Goal: Transaction & Acquisition: Subscribe to service/newsletter

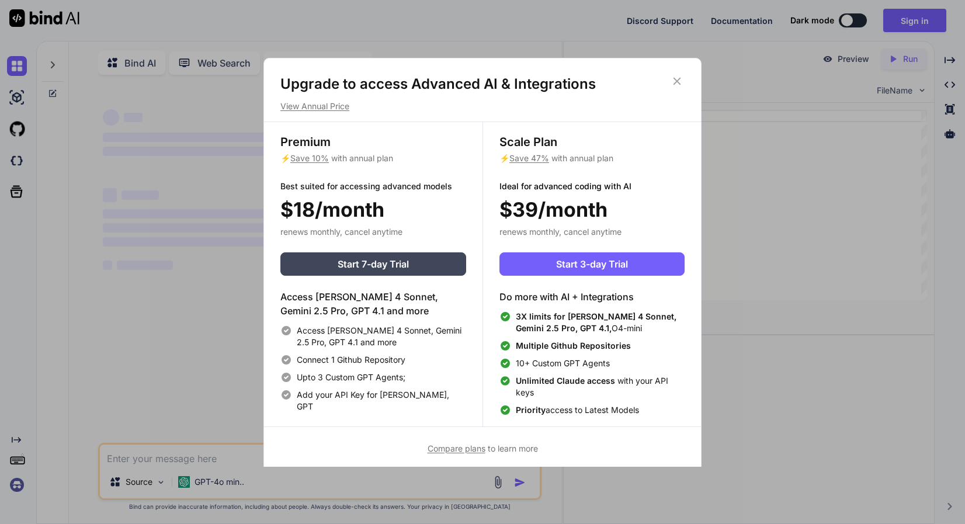
type textarea "x"
click at [398, 258] on span "Start 7-day Trial" at bounding box center [373, 264] width 71 height 14
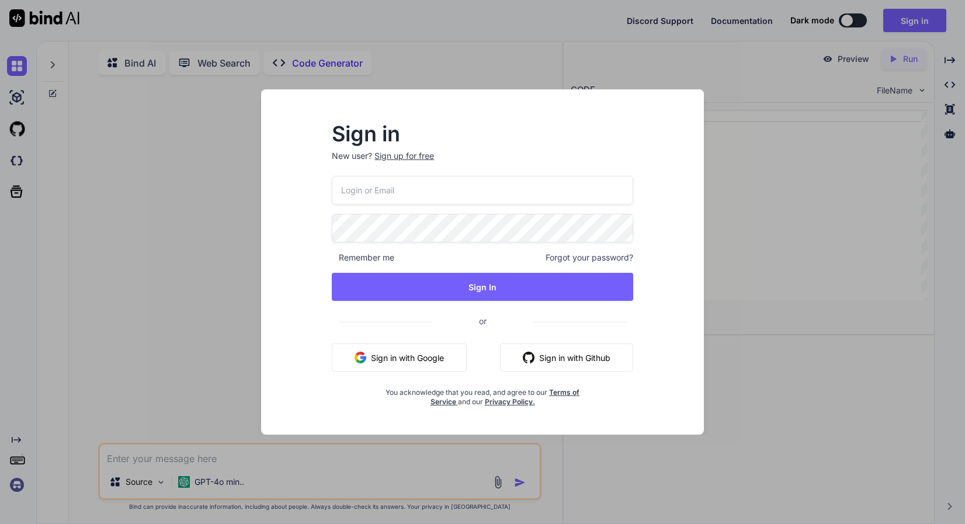
click at [407, 354] on button "Sign in with Google" at bounding box center [399, 357] width 135 height 28
click at [581, 349] on button "Sign in with Github" at bounding box center [566, 357] width 133 height 28
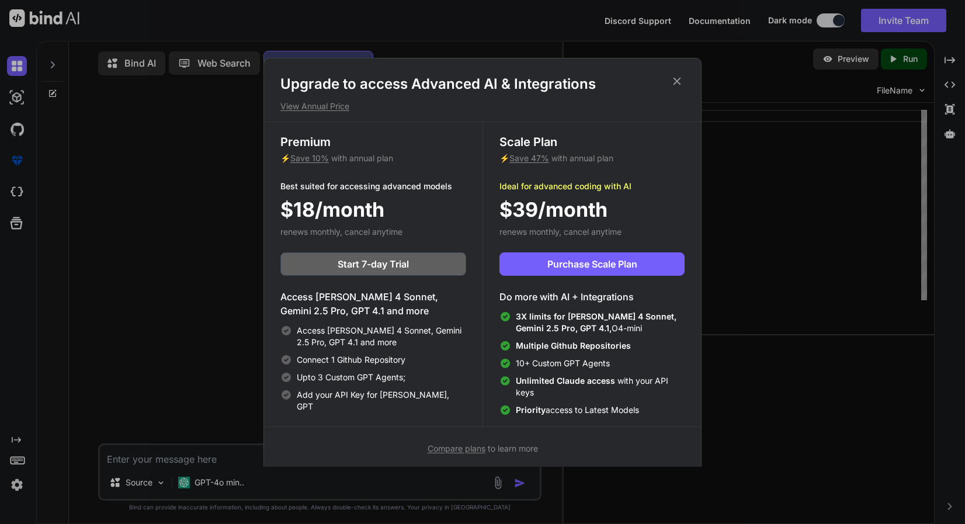
click at [676, 78] on icon at bounding box center [676, 81] width 13 height 13
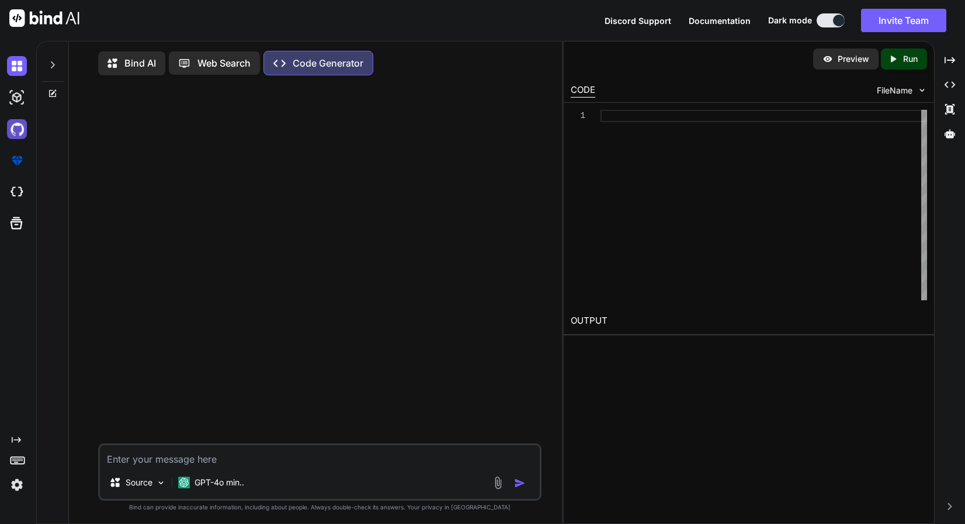
click at [15, 135] on img at bounding box center [17, 129] width 20 height 20
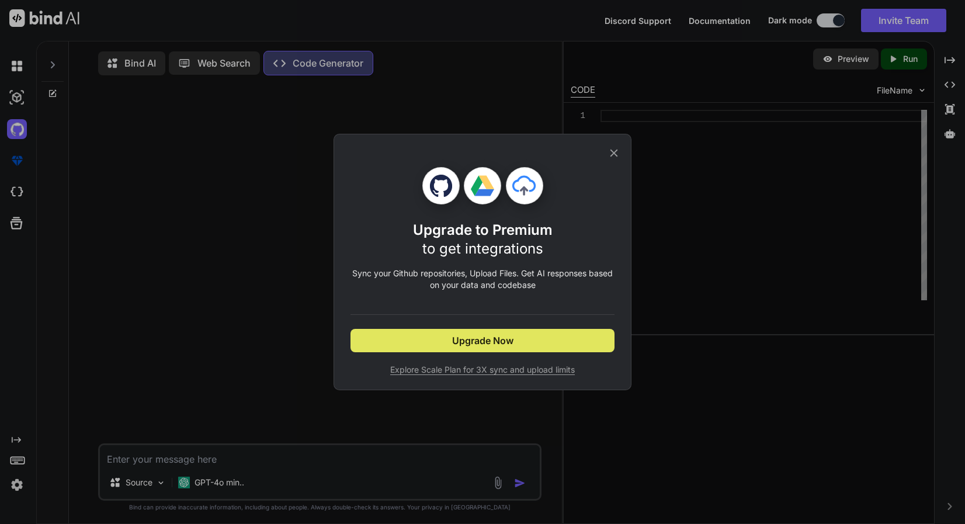
click at [514, 345] on button "Upgrade Now" at bounding box center [482, 340] width 264 height 23
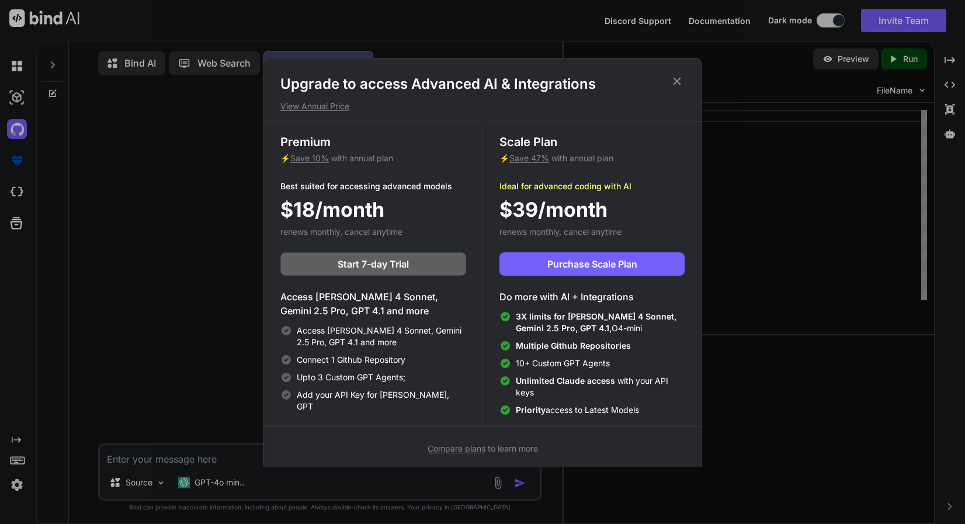
click at [453, 449] on span "Compare plans" at bounding box center [457, 448] width 58 height 10
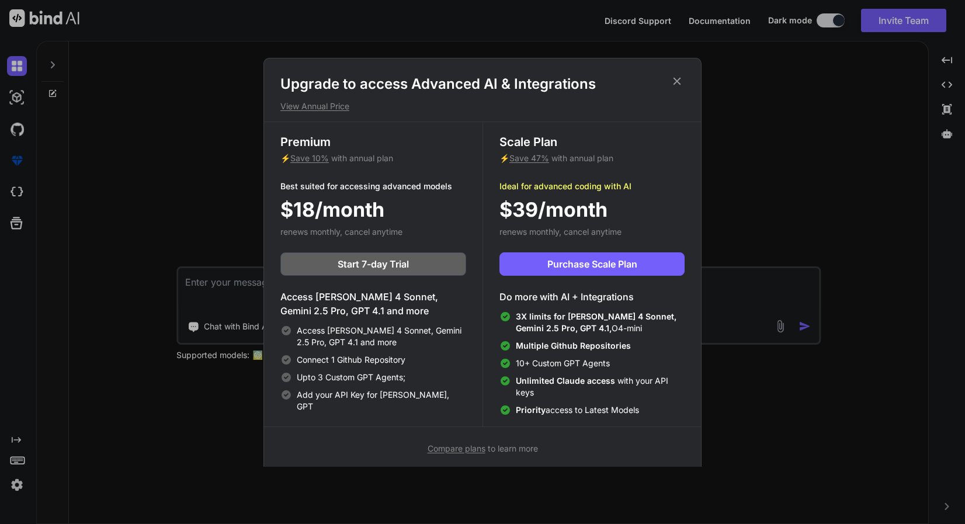
type textarea "x"
click at [628, 265] on span "Purchase Scale Plan" at bounding box center [592, 264] width 90 height 14
